Goal: Task Accomplishment & Management: Manage account settings

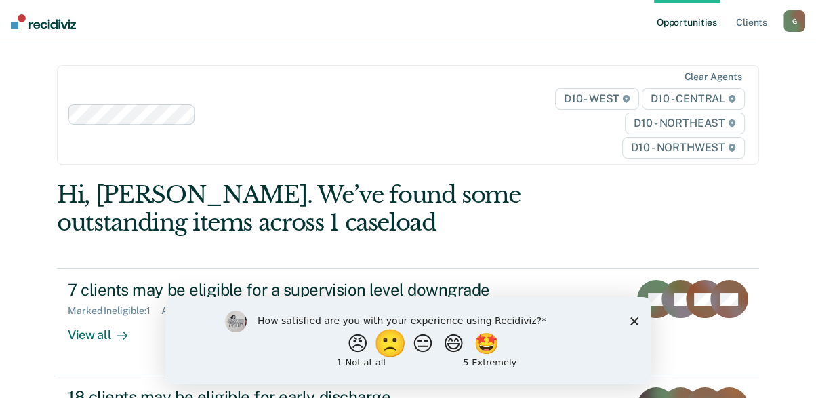
click at [382, 343] on button "🙁" at bounding box center [391, 342] width 37 height 27
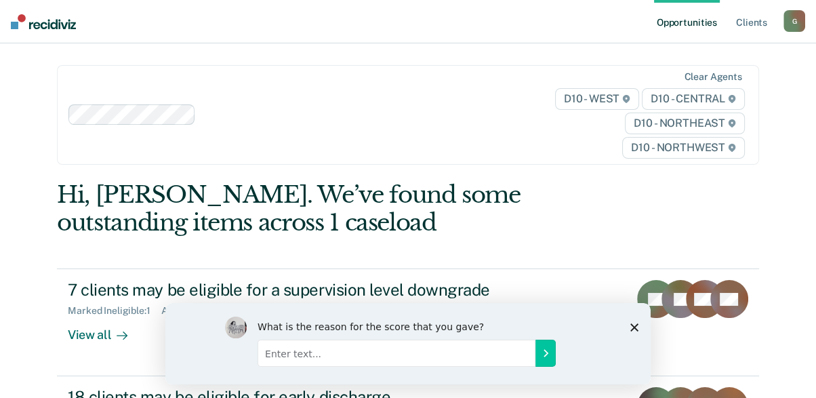
click at [327, 358] on input "Enter text..." at bounding box center [396, 352] width 278 height 27
click at [635, 323] on icon "Close survey" at bounding box center [634, 326] width 8 height 8
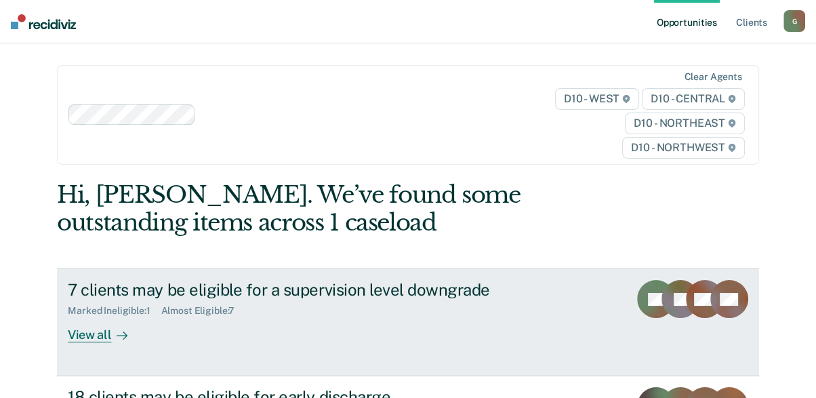
click at [87, 329] on div "View all" at bounding box center [106, 329] width 76 height 26
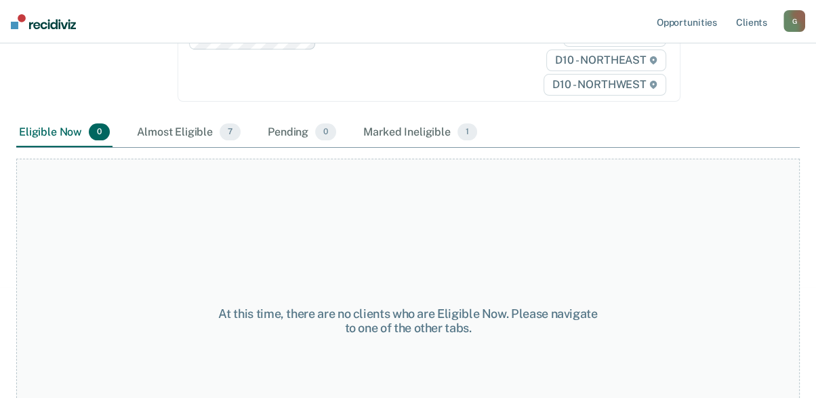
scroll to position [271, 0]
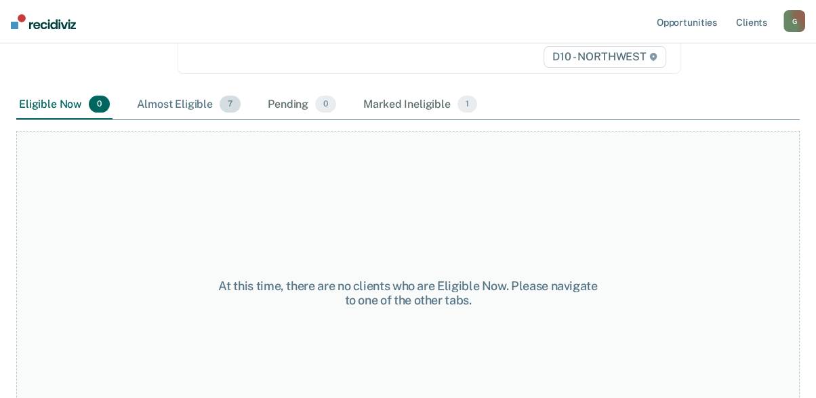
click at [192, 101] on div "Almost Eligible 7" at bounding box center [188, 105] width 109 height 30
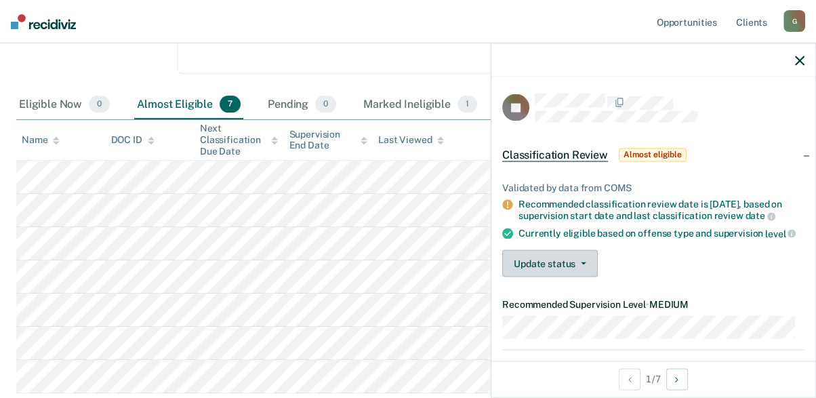
click at [543, 270] on button "Update status" at bounding box center [550, 263] width 96 height 27
click at [800, 56] on icon "button" at bounding box center [799, 60] width 9 height 9
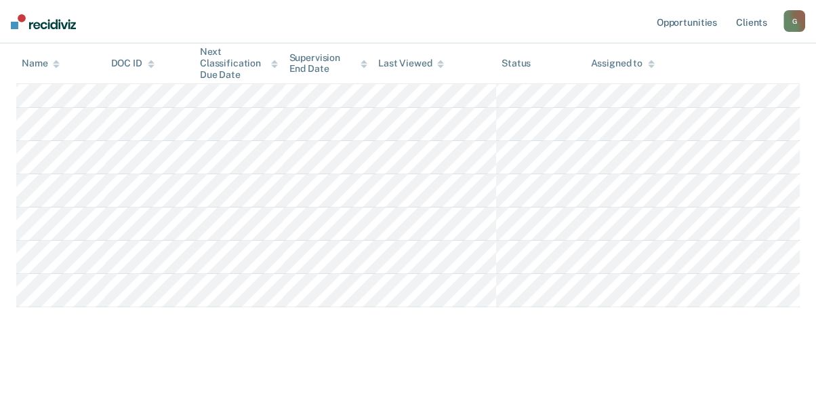
scroll to position [361, 0]
click at [18, 20] on img at bounding box center [43, 21] width 65 height 15
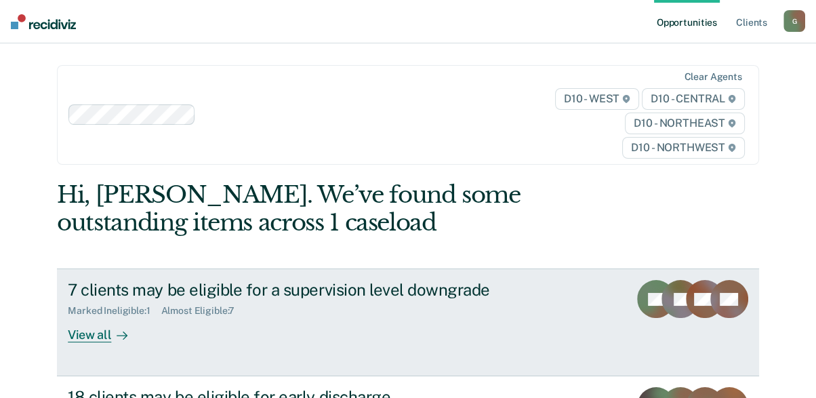
click at [87, 331] on div "View all" at bounding box center [106, 329] width 76 height 26
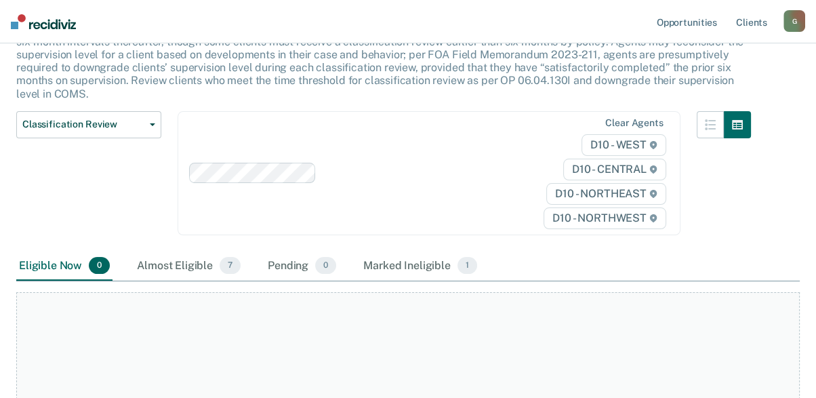
scroll to position [126, 0]
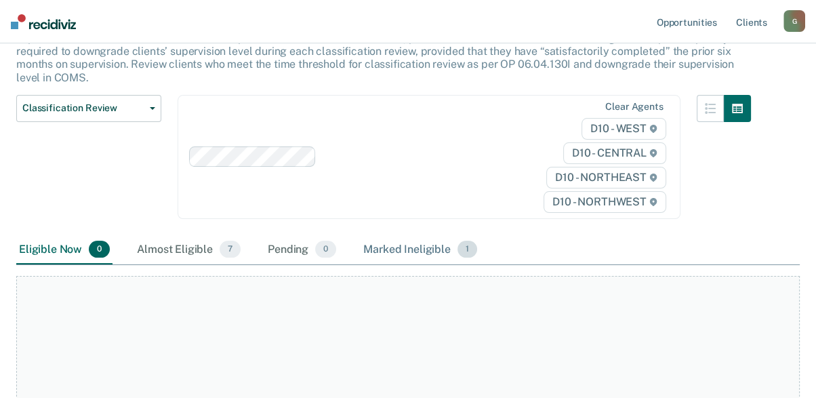
click at [426, 242] on div "Marked Ineligible 1" at bounding box center [419, 250] width 119 height 30
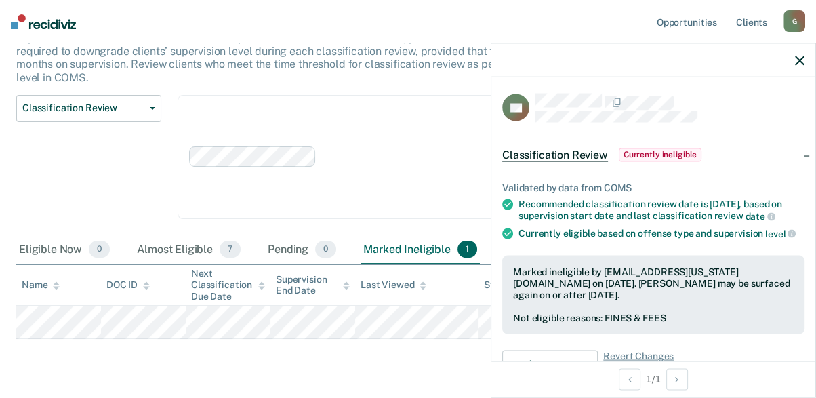
scroll to position [149, 0]
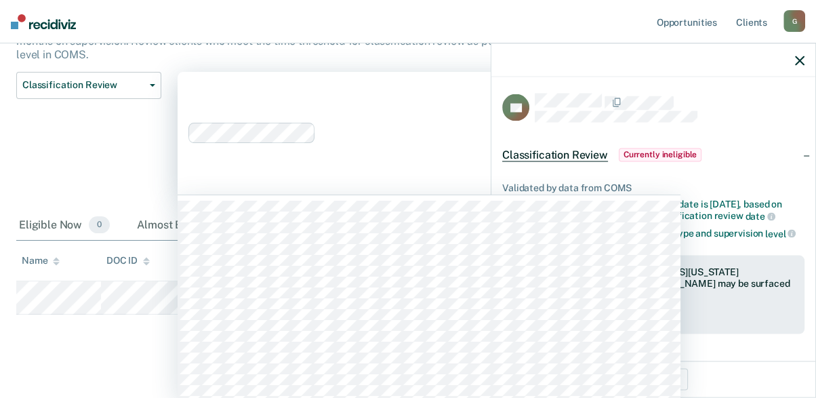
click at [415, 185] on div "Clear agents D10 - WEST D10 - CENTRAL D10 - NORTHEAST D10 - NORTHWEST" at bounding box center [428, 133] width 503 height 123
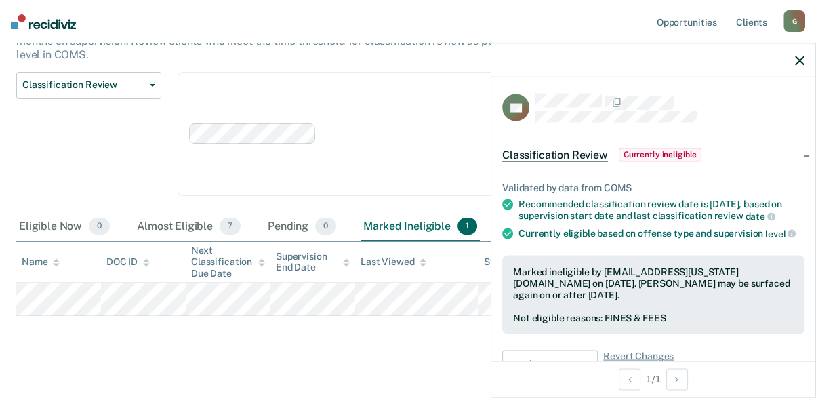
click at [50, 150] on div "Classification Review Classification Review Early Discharge Minimum Telephone R…" at bounding box center [88, 142] width 145 height 140
click at [797, 57] on icon "button" at bounding box center [799, 60] width 9 height 9
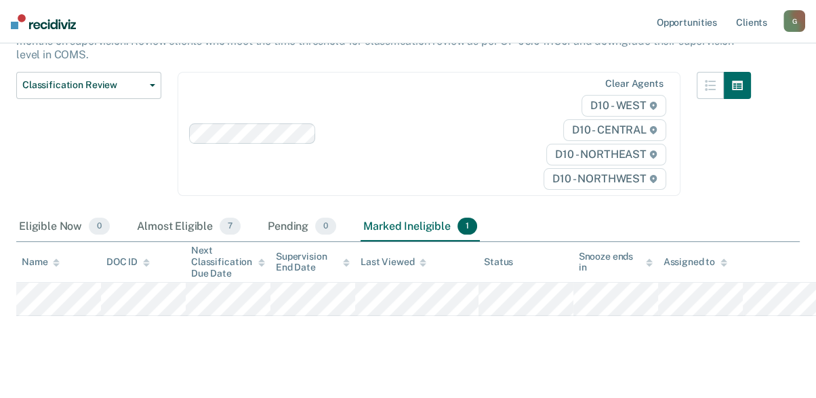
click at [41, 17] on img at bounding box center [43, 21] width 65 height 15
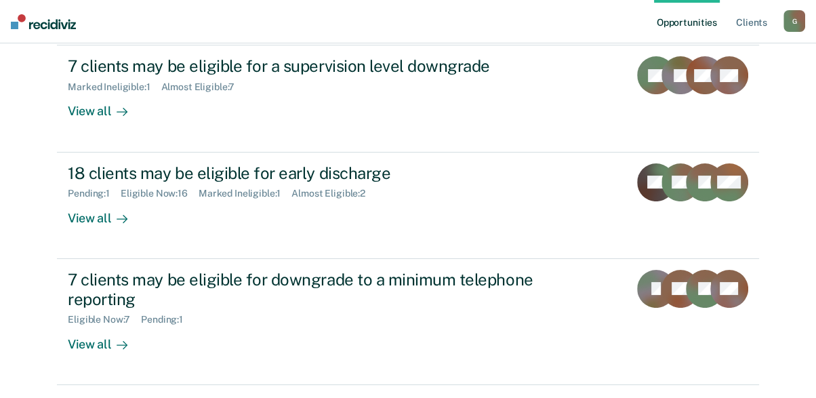
scroll to position [243, 0]
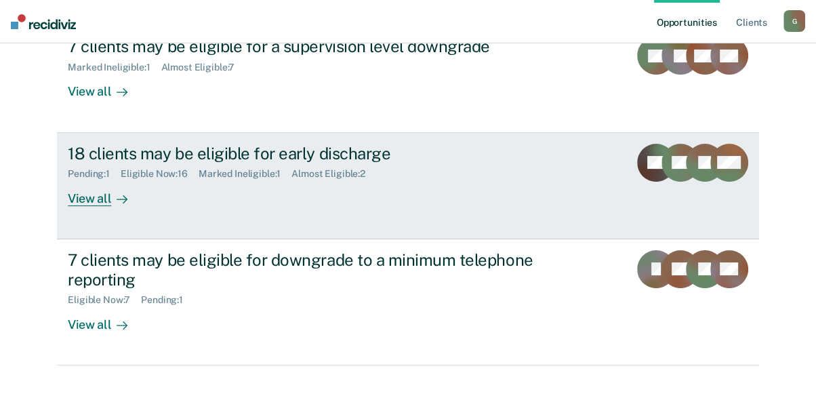
click at [232, 165] on div "Pending : 1 Eligible Now : 16 Marked Ineligible : 1 Almost Eligible : 2" at bounding box center [306, 171] width 476 height 17
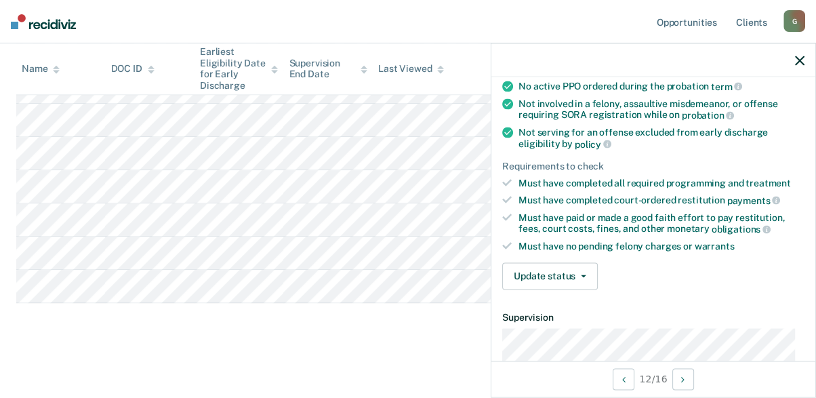
scroll to position [171, 0]
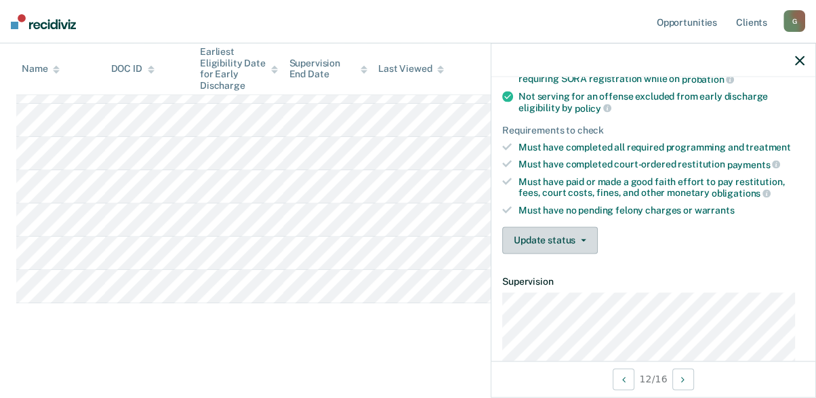
click at [566, 232] on button "Update status" at bounding box center [550, 239] width 96 height 27
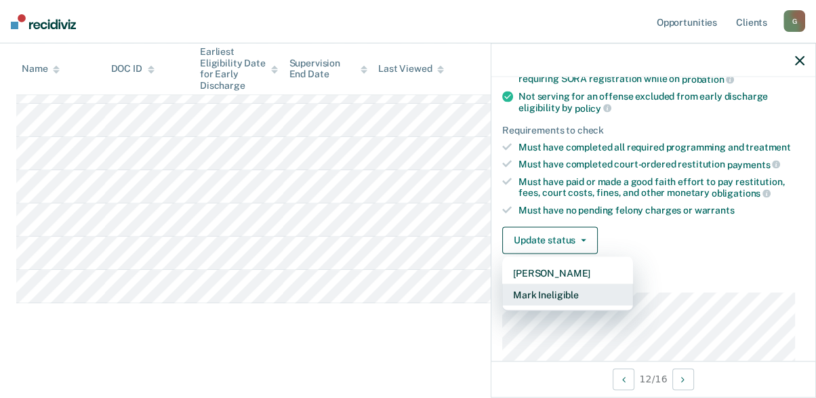
click at [547, 290] on button "Mark Ineligible" at bounding box center [567, 294] width 131 height 22
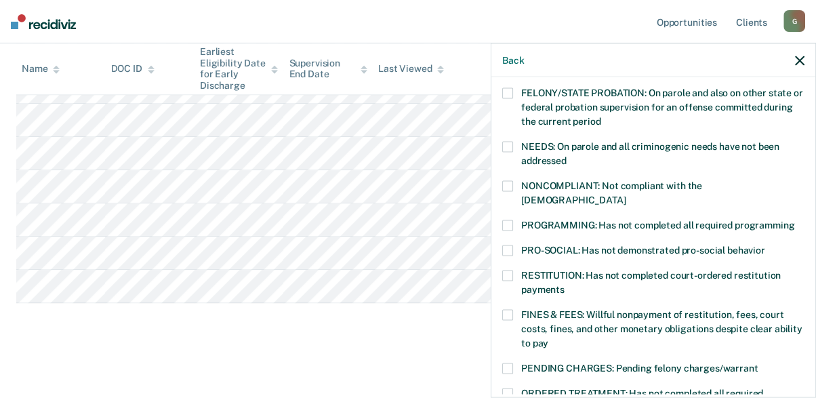
click at [507, 183] on span at bounding box center [507, 186] width 11 height 11
click at [625, 195] on input "NONCOMPLIANT: Not compliant with the [DEMOGRAPHIC_DATA]" at bounding box center [625, 195] width 0 height 0
click at [507, 220] on span at bounding box center [507, 225] width 11 height 11
click at [794, 220] on input "PROGRAMMING: Has not completed all required programming" at bounding box center [794, 220] width 0 height 0
click at [503, 245] on span at bounding box center [507, 250] width 11 height 11
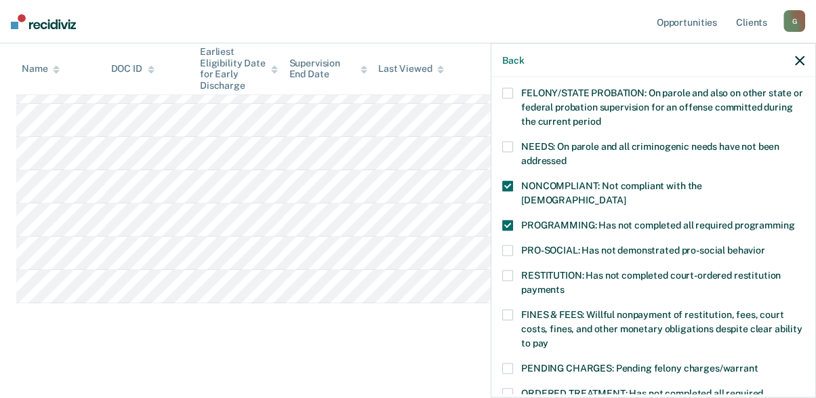
click at [765, 245] on input "PRO-SOCIAL: Has not demonstrated pro-social behavior" at bounding box center [765, 245] width 0 height 0
click at [508, 310] on span at bounding box center [507, 315] width 11 height 11
click at [548, 338] on input "FINES & FEES: Willful nonpayment of restitution, fees, court costs, fines, and …" at bounding box center [548, 338] width 0 height 0
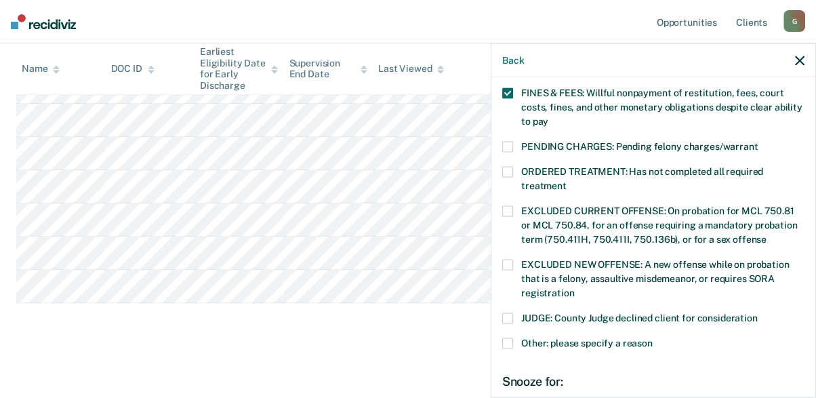
scroll to position [397, 0]
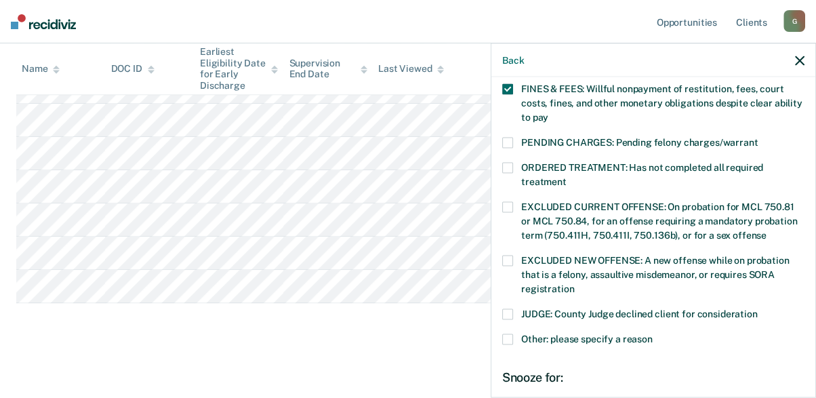
click at [506, 334] on span at bounding box center [507, 339] width 11 height 11
click at [652, 334] on input "Other: please specify a reason" at bounding box center [652, 334] width 0 height 0
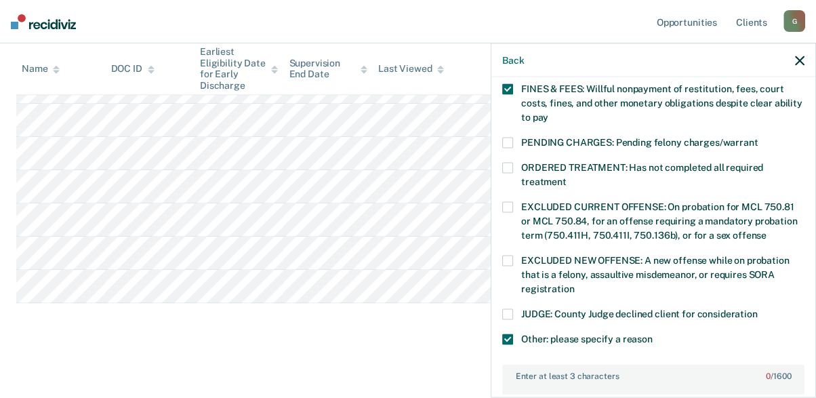
click at [520, 366] on label "Enter at least 3 characters 0 / 1600" at bounding box center [652, 373] width 299 height 15
type textarea "just returned from [GEOGRAPHIC_DATA]"
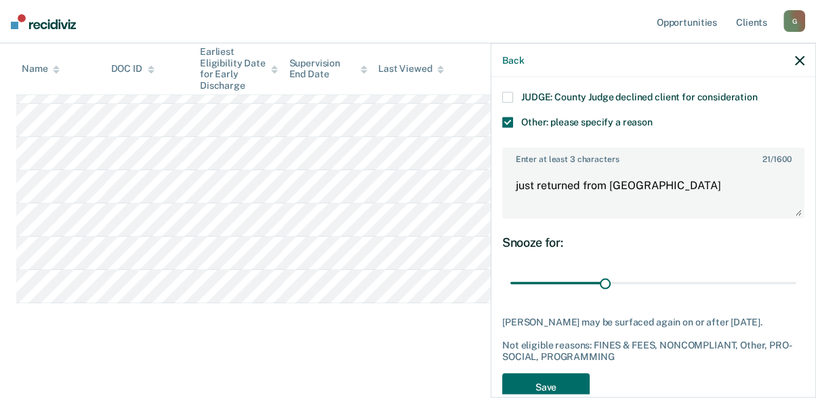
scroll to position [627, 0]
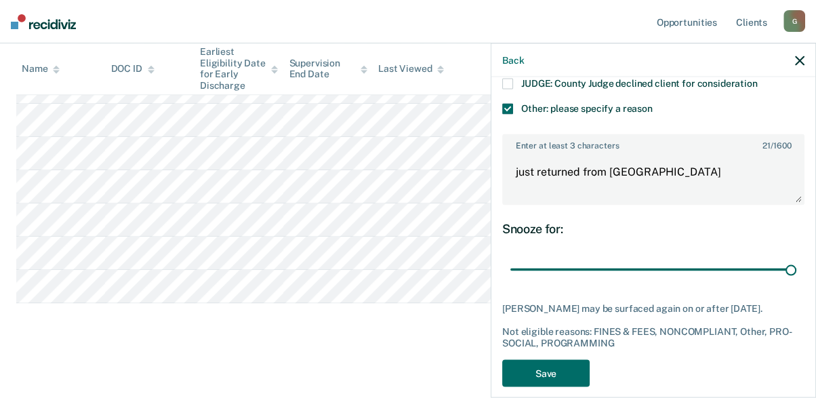
drag, startPoint x: 600, startPoint y: 252, endPoint x: 807, endPoint y: 255, distance: 206.6
type input "90"
click at [796, 257] on input "range" at bounding box center [653, 269] width 286 height 24
click at [542, 359] on button "Save" at bounding box center [545, 373] width 87 height 28
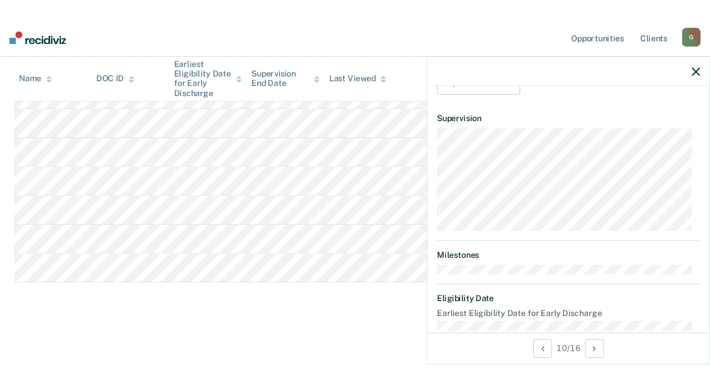
scroll to position [204, 0]
